Goal: Information Seeking & Learning: Understand process/instructions

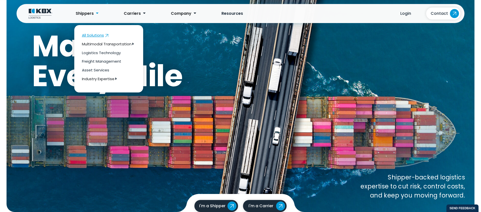
click at [88, 38] on link "All Solutions" at bounding box center [108, 35] width 69 height 9
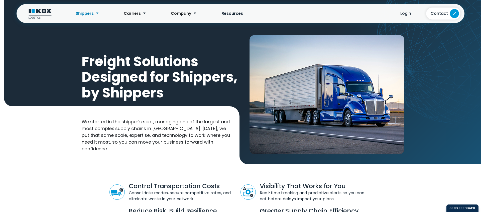
click at [43, 15] on img at bounding box center [41, 14] width 24 height 10
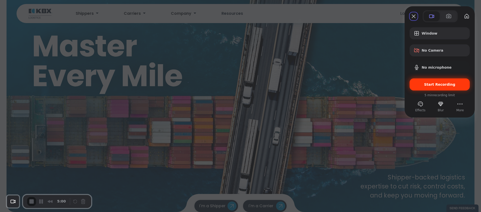
click at [460, 85] on span "Start Recording" at bounding box center [440, 84] width 52 height 4
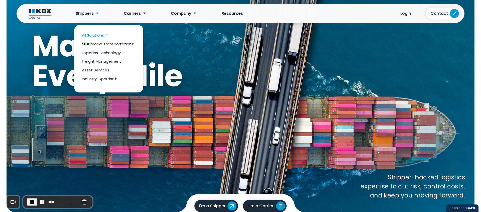
click at [96, 38] on link "All Solutions" at bounding box center [108, 35] width 69 height 9
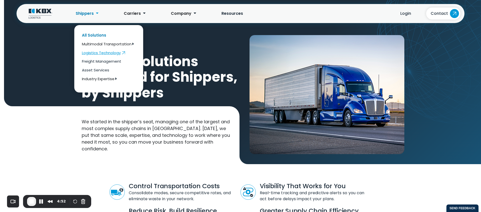
click at [100, 53] on span "Logistics Technology" at bounding box center [101, 52] width 39 height 5
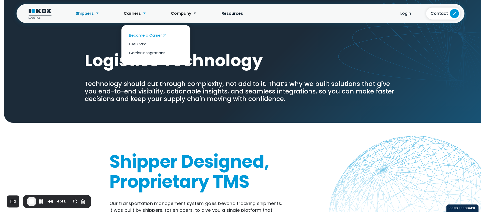
click at [135, 34] on span "Become a Carrier" at bounding box center [145, 35] width 33 height 5
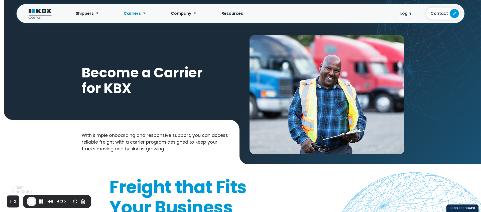
click at [32, 202] on span "End Recording" at bounding box center [32, 201] width 6 height 6
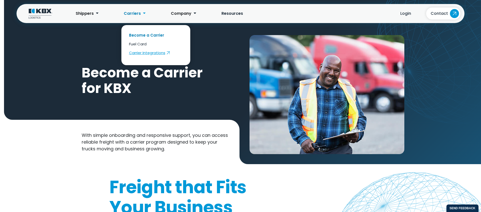
click at [138, 52] on span "Carrier Integrations" at bounding box center [147, 52] width 36 height 5
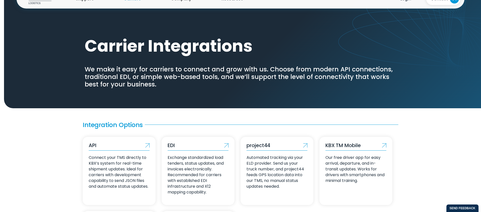
scroll to position [21, 0]
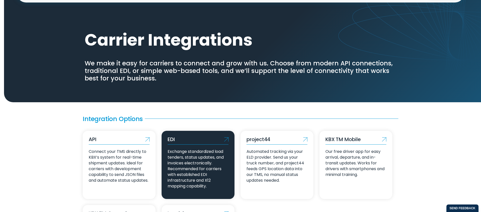
click at [190, 148] on link "EDI Exchange standardized load tenders, status updates, and invoices electronic…" at bounding box center [198, 165] width 73 height 68
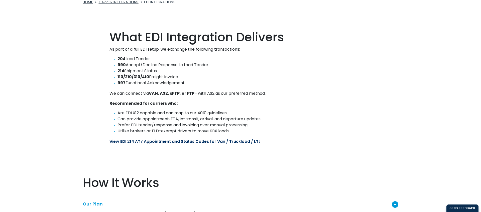
scroll to position [190, 0]
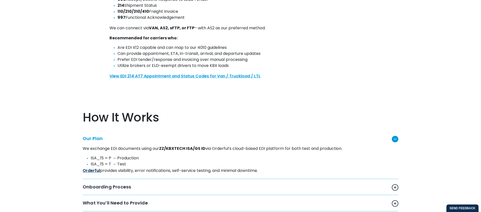
click at [170, 77] on link "View EDI 214 AT7 Appointment and Status Codes for Van / Truckload / LTL" at bounding box center [185, 76] width 151 height 6
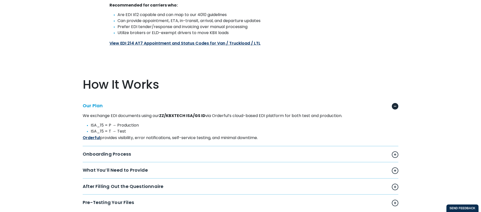
scroll to position [240, 0]
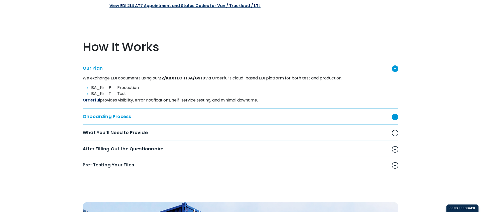
click at [112, 117] on div "Onboarding Process" at bounding box center [241, 117] width 316 height 6
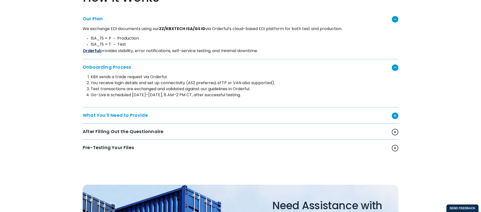
click at [113, 115] on div "What You’ll Need to Provide" at bounding box center [241, 116] width 316 height 6
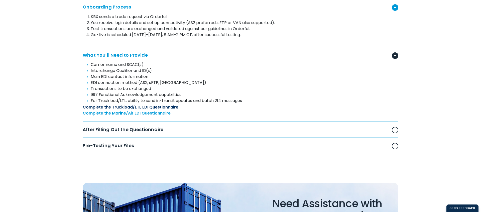
scroll to position [386, 0]
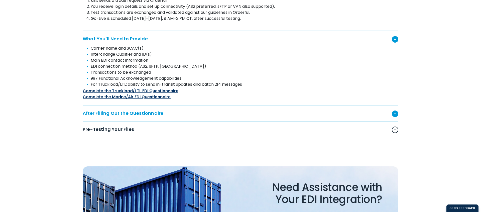
click at [115, 116] on div "After Filling Out the Questionnaire" at bounding box center [241, 114] width 316 height 6
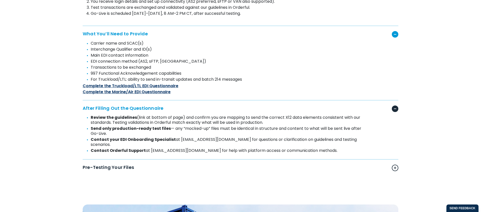
scroll to position [429, 0]
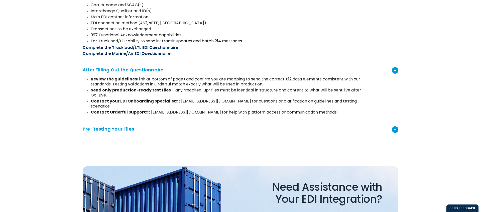
click at [114, 126] on div "Pre-Testing Your Files" at bounding box center [241, 129] width 316 height 6
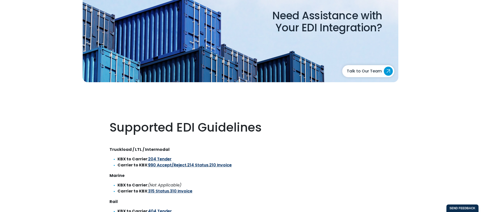
scroll to position [699, 0]
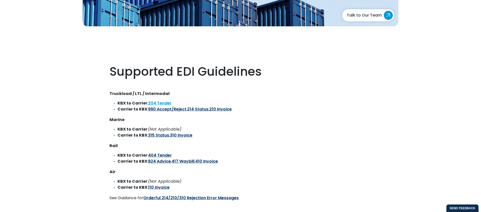
click at [156, 100] on link "204 Tender" at bounding box center [160, 103] width 24 height 6
click at [194, 106] on link "214 Status" at bounding box center [197, 109] width 21 height 6
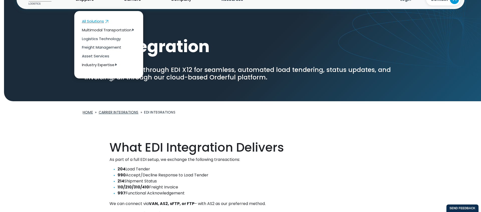
scroll to position [0, 0]
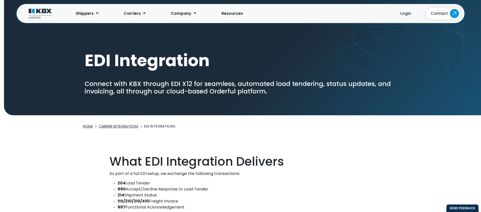
click at [47, 16] on img at bounding box center [41, 14] width 24 height 10
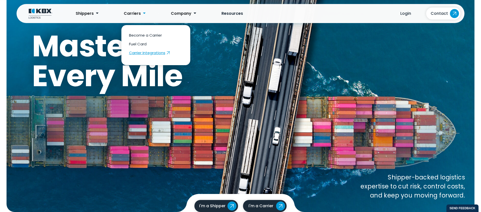
click at [132, 54] on span "Carrier Integrations" at bounding box center [147, 52] width 36 height 5
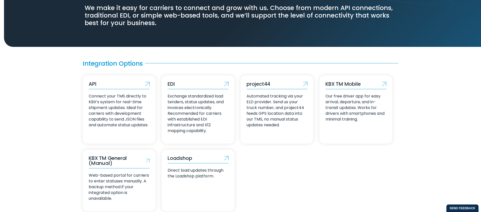
scroll to position [104, 0]
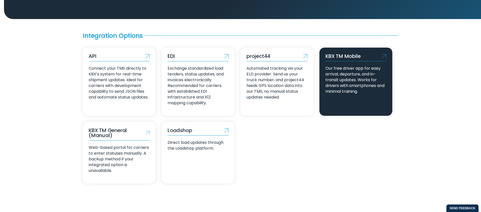
click at [328, 72] on p "Our free driver app for easy arrival, departure, and in-transit updates. Works …" at bounding box center [356, 79] width 61 height 29
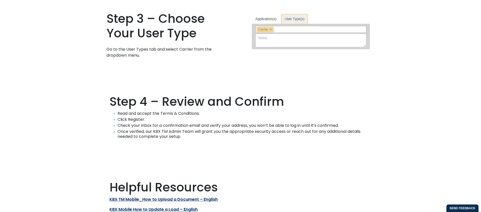
scroll to position [806, 0]
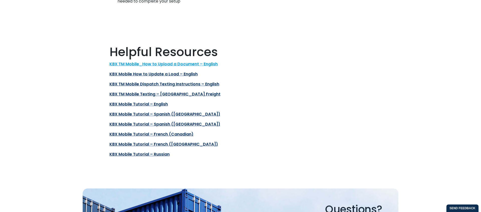
click at [169, 64] on link "KBX TM Mobile_How to Upload a Document – English" at bounding box center [164, 64] width 108 height 6
